Goal: Task Accomplishment & Management: Complete application form

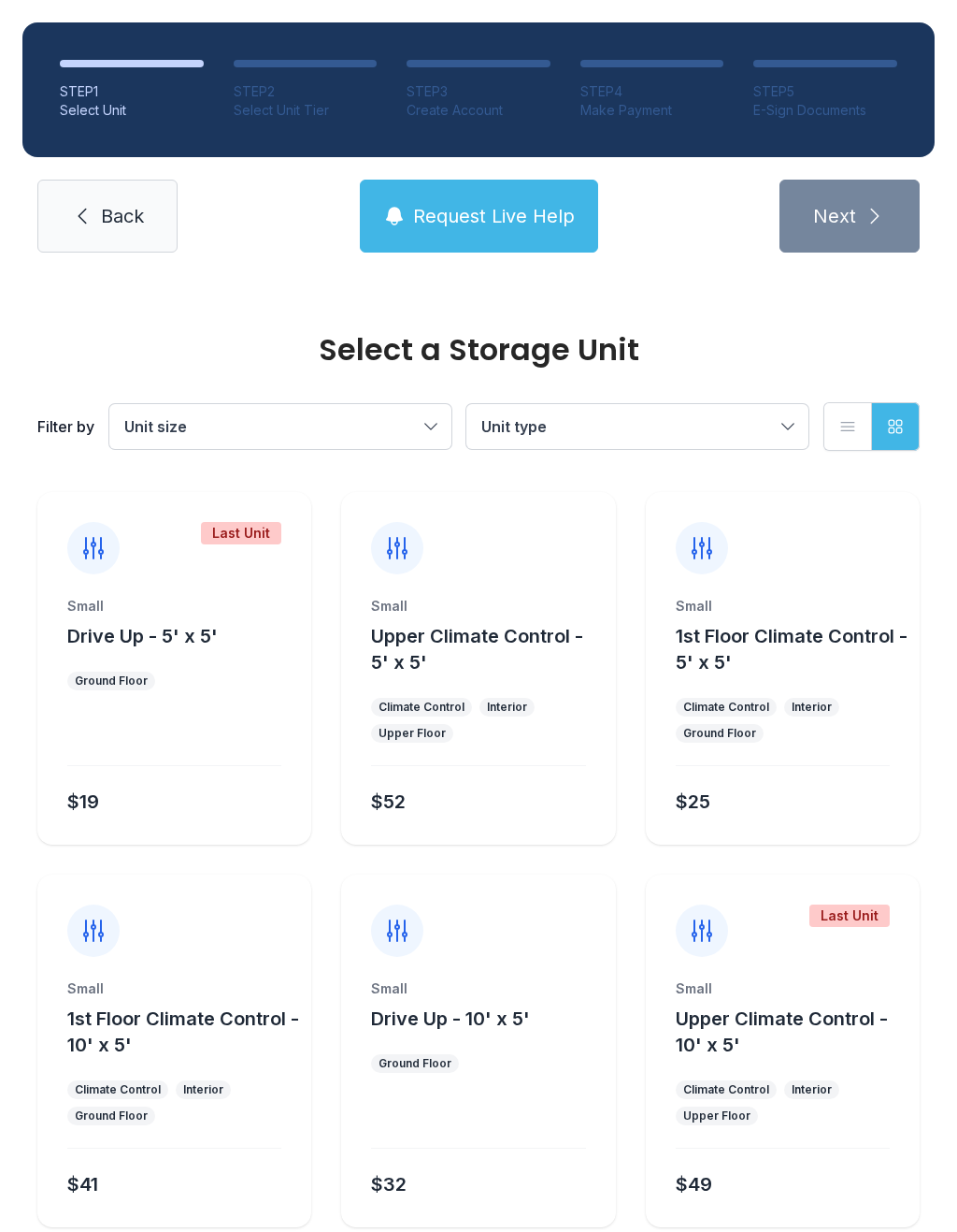
click at [165, 677] on ul "Ground Floor" at bounding box center [175, 681] width 214 height 19
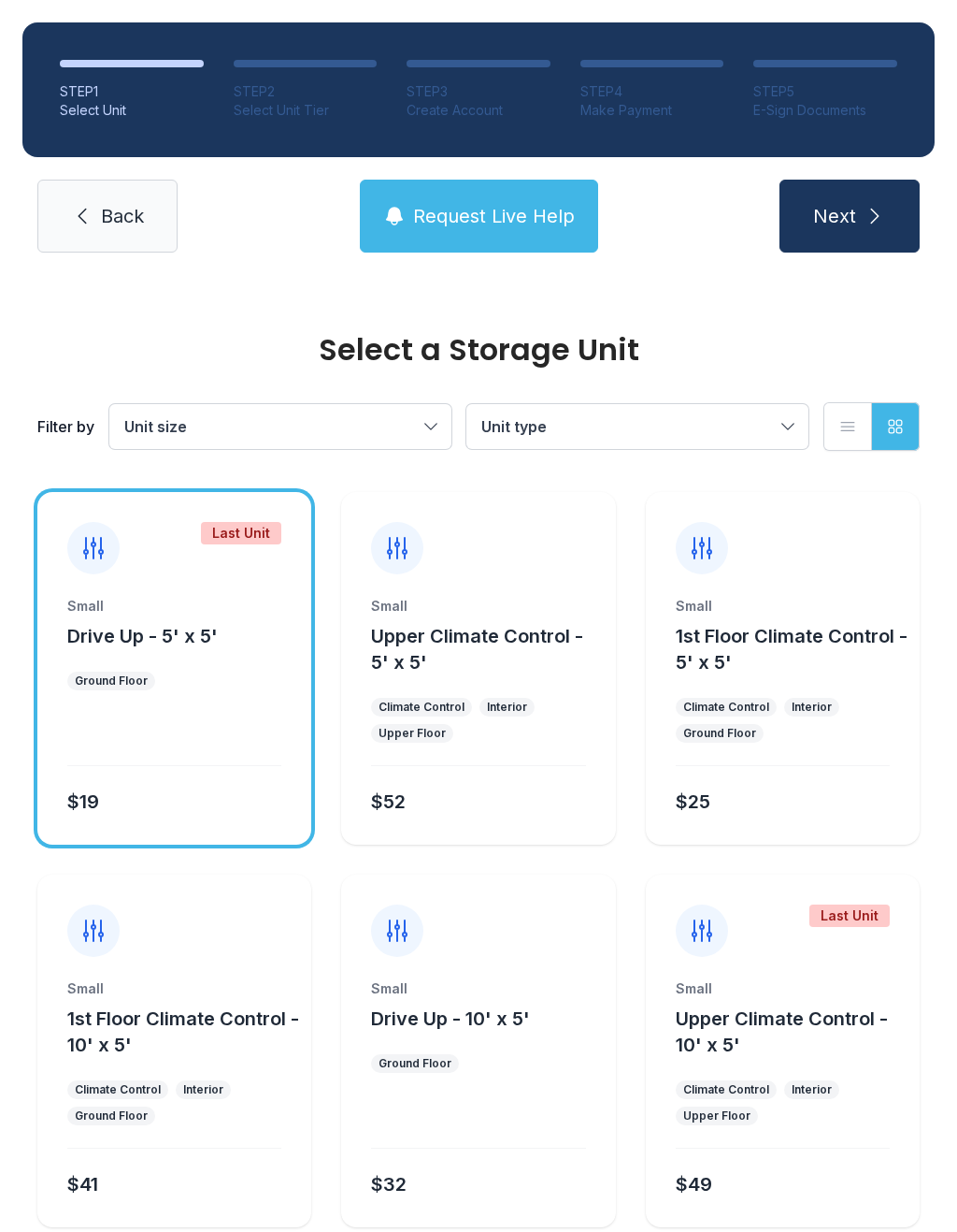
click at [857, 231] on button "Next" at bounding box center [849, 216] width 140 height 73
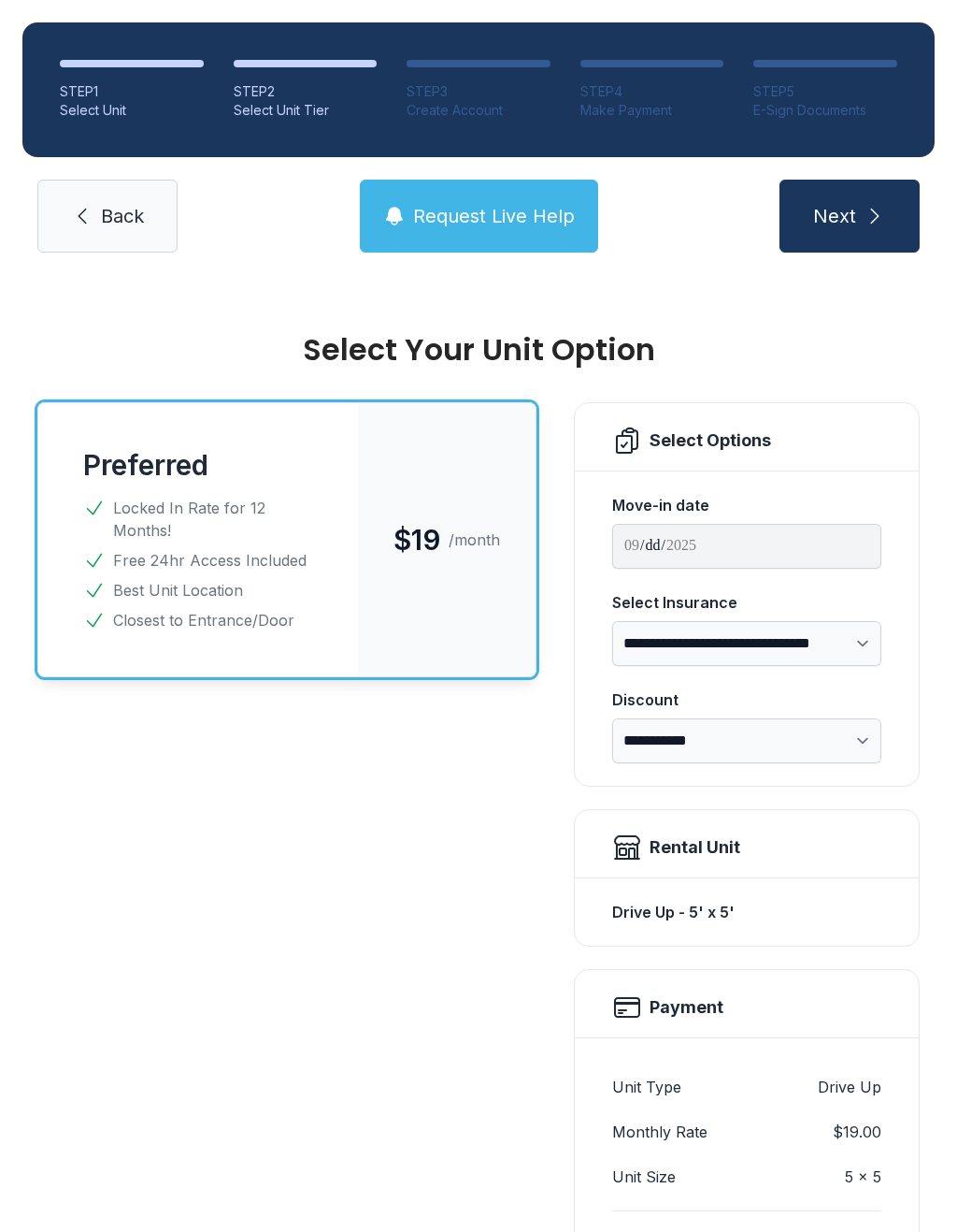
click at [865, 217] on icon "submit" at bounding box center [875, 216] width 23 height 23
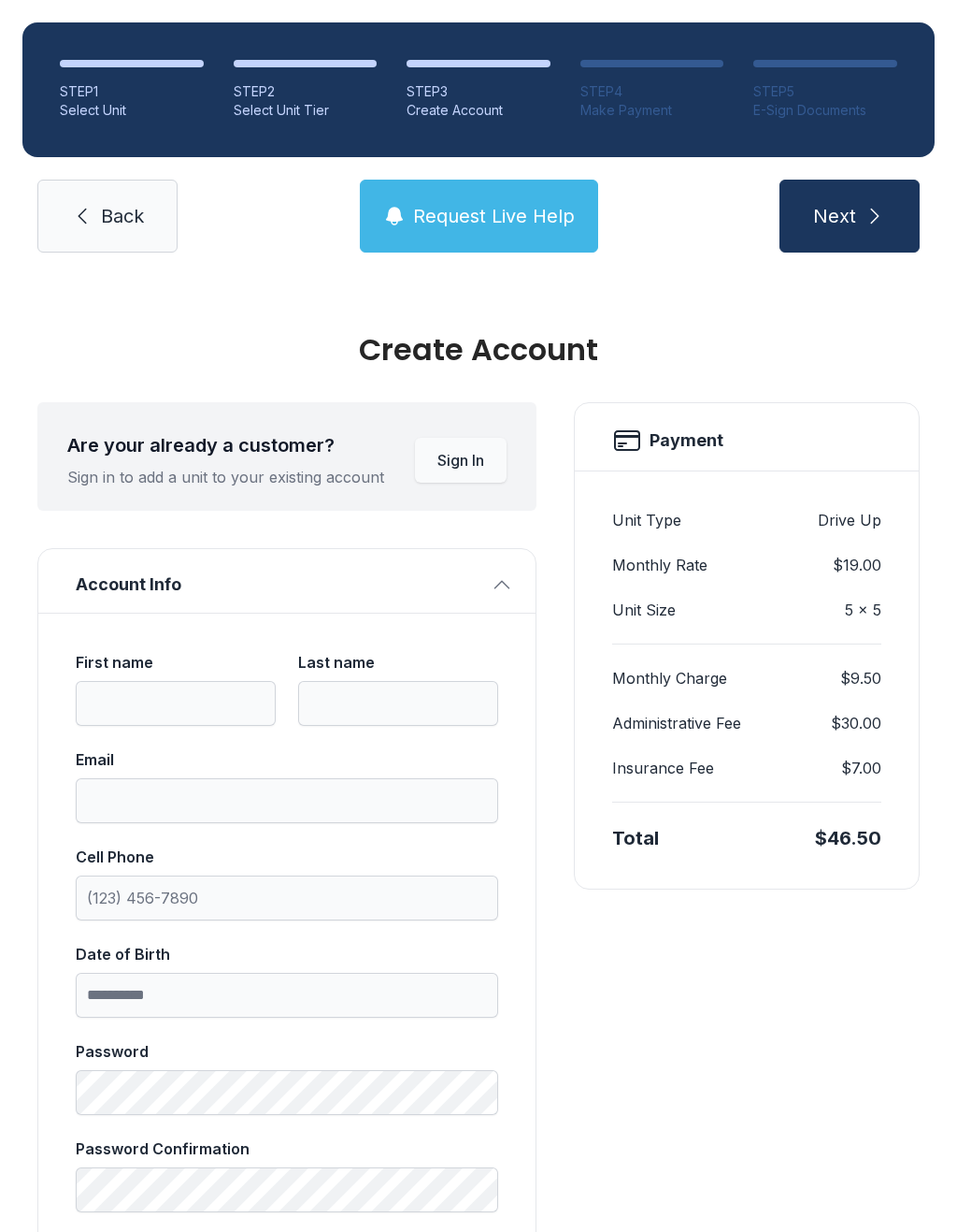
click at [113, 243] on link "Back" at bounding box center [107, 216] width 140 height 73
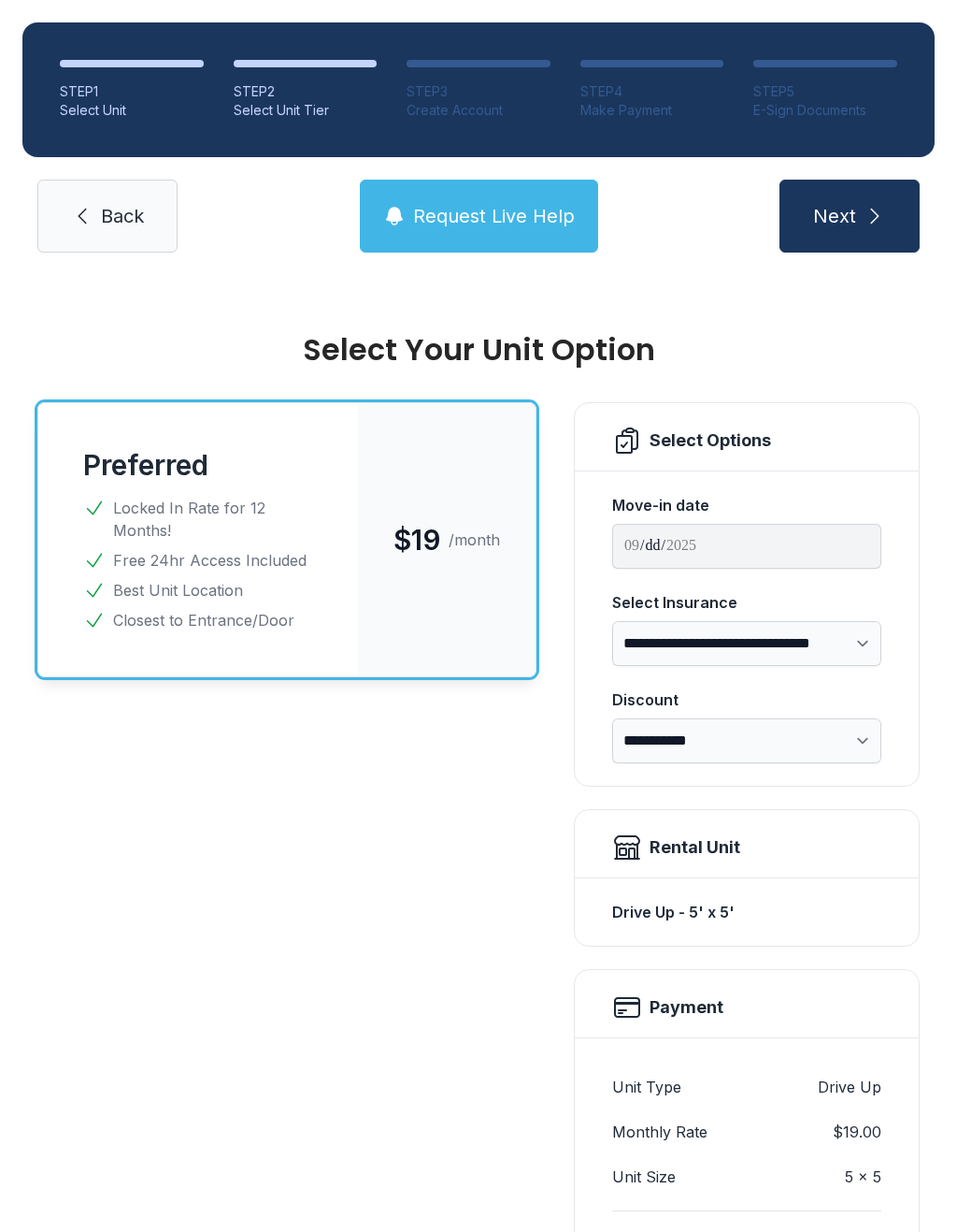
click at [119, 237] on link "Back" at bounding box center [107, 216] width 140 height 73
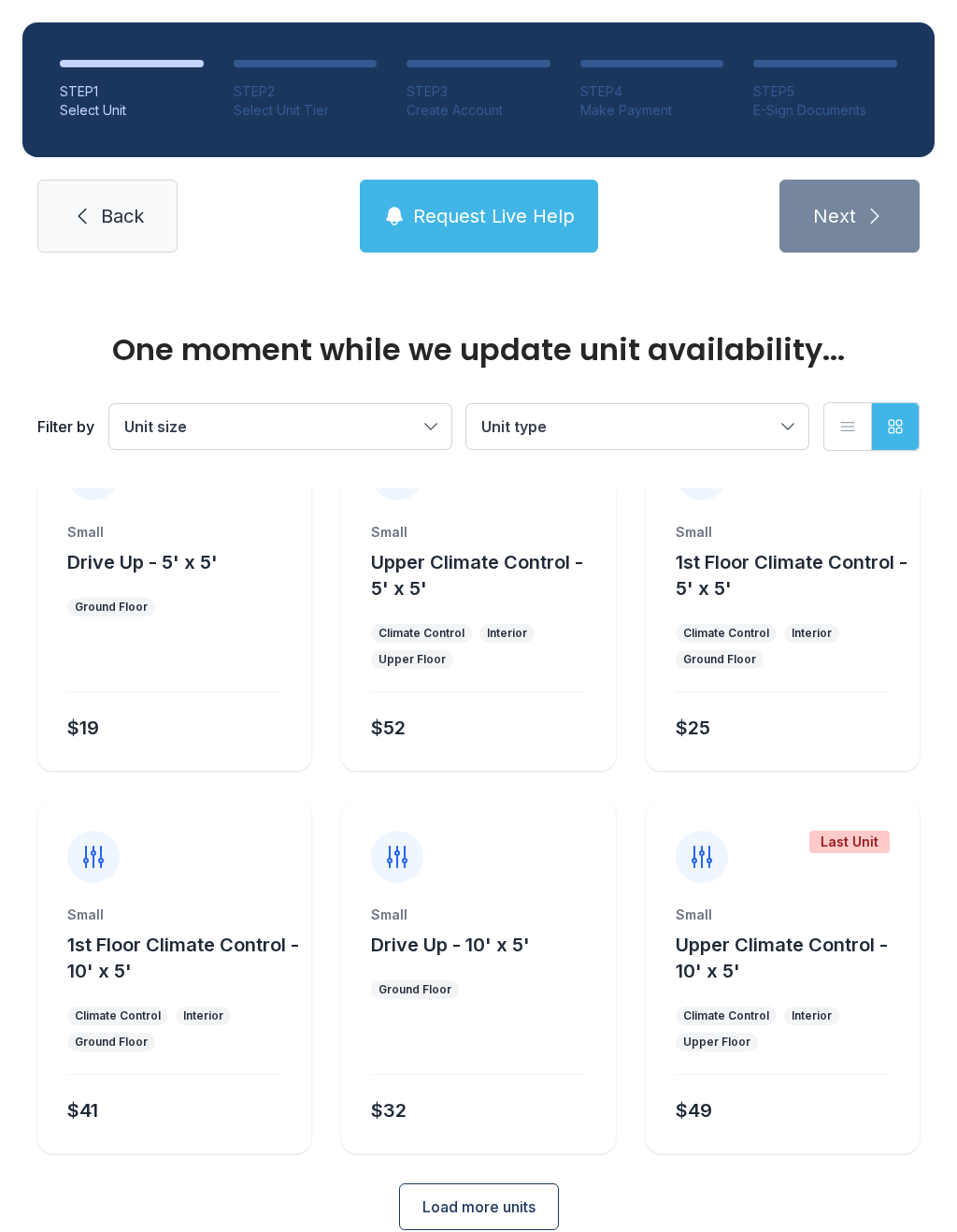
scroll to position [87, 0]
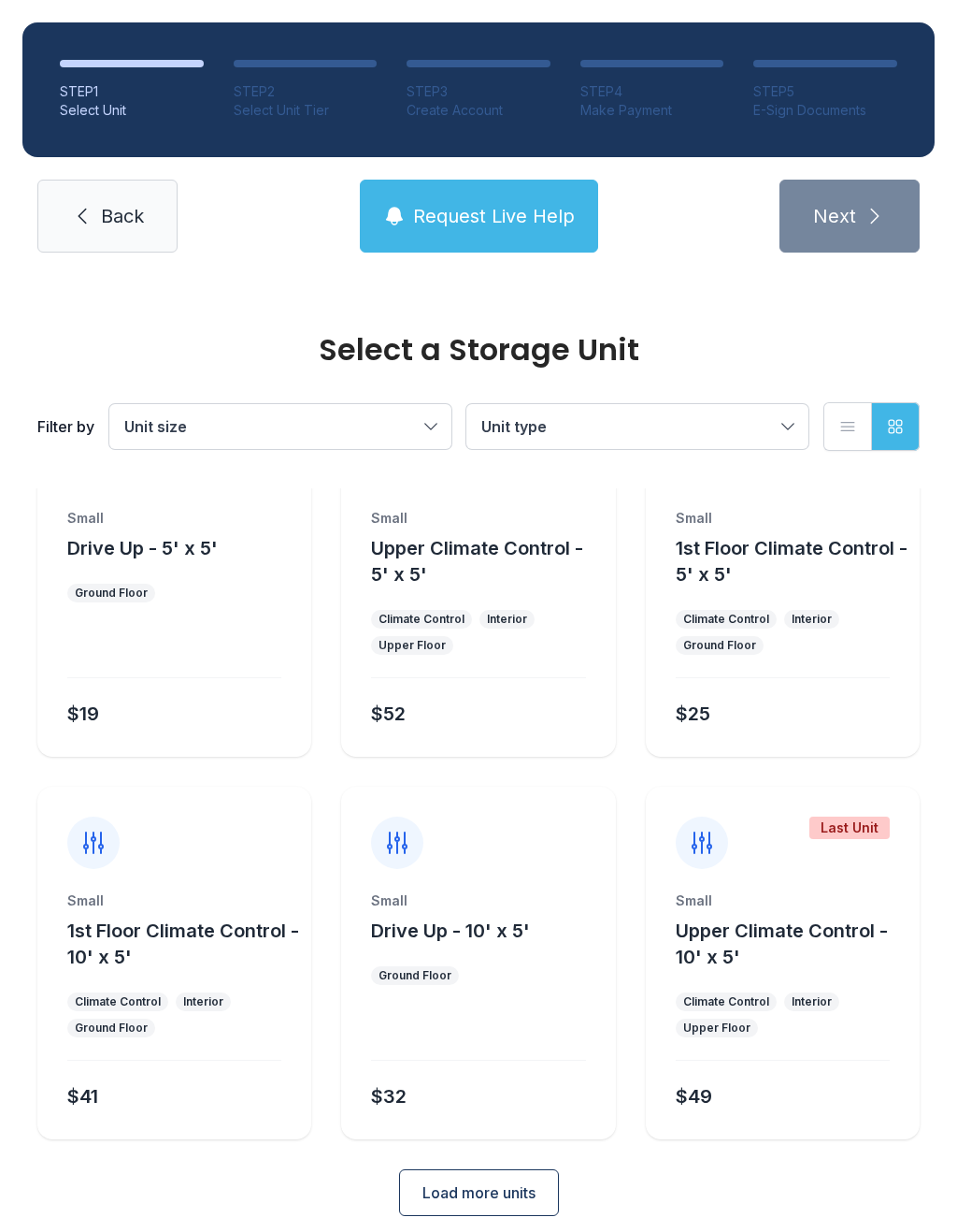
click at [108, 223] on span "Back" at bounding box center [122, 216] width 43 height 26
